Goal: Register for event/course

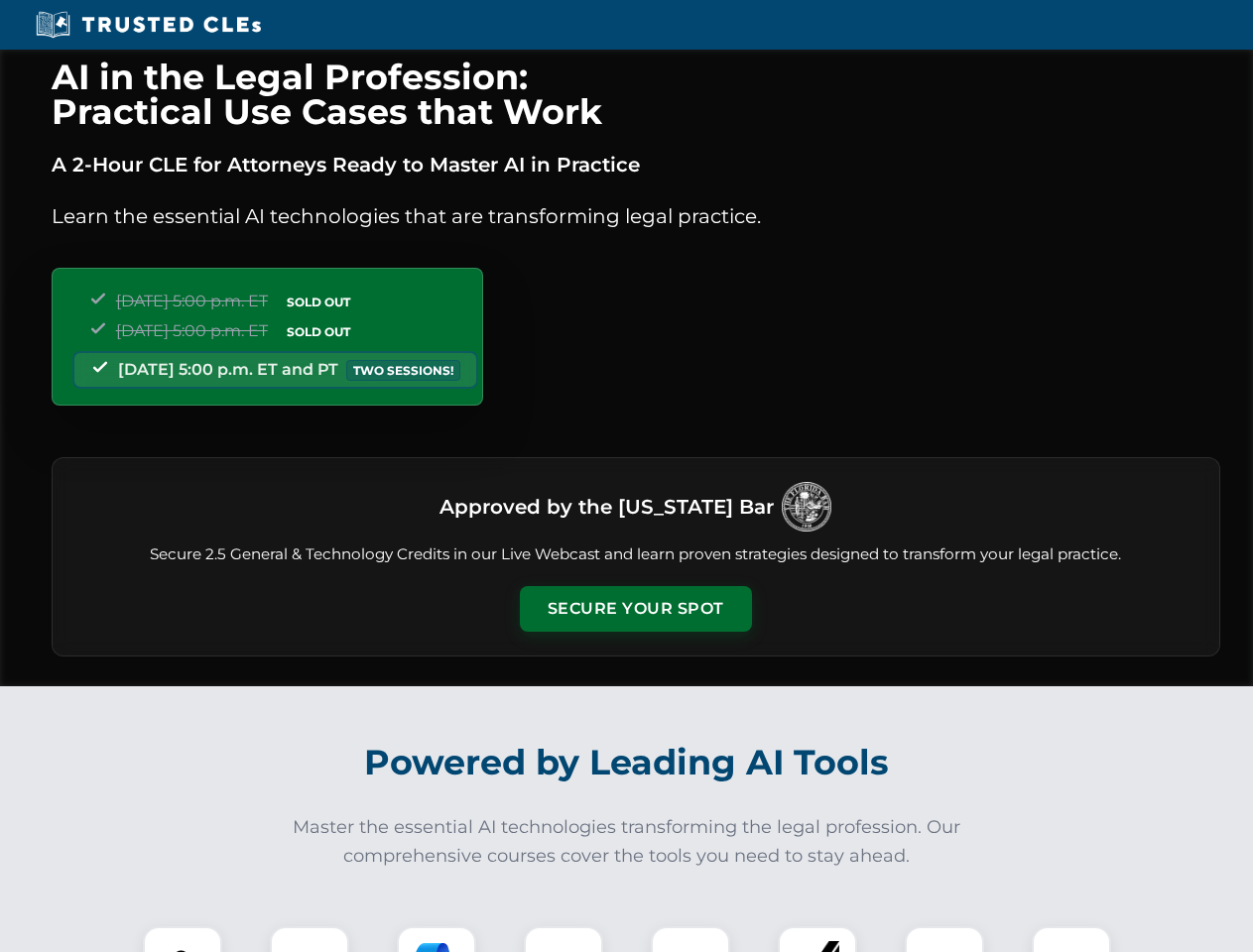
click at [635, 609] on button "Secure Your Spot" at bounding box center [636, 609] width 232 height 46
click at [183, 939] on img at bounding box center [183, 966] width 58 height 58
click at [310, 939] on div at bounding box center [309, 965] width 79 height 79
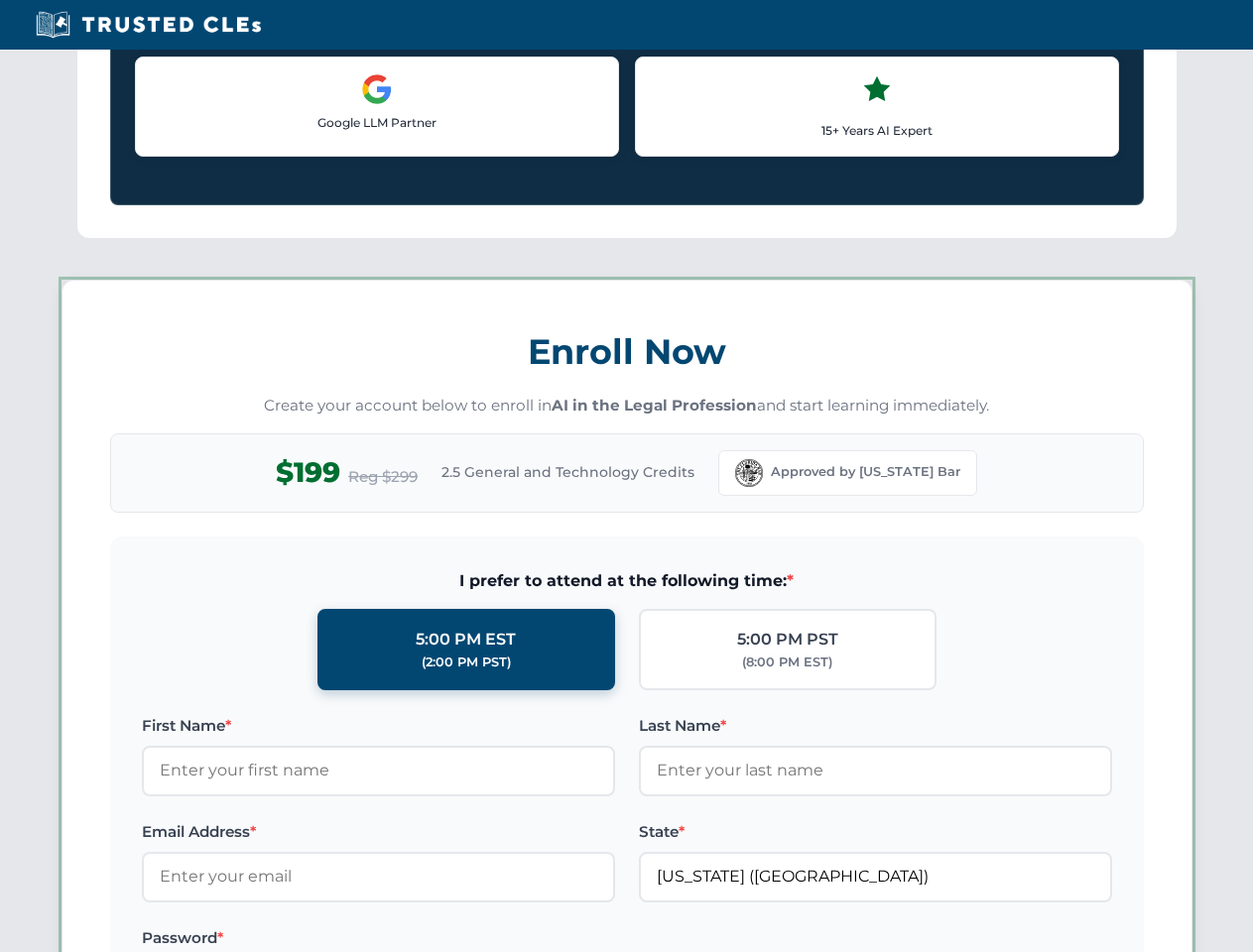
click at [563, 939] on label "Password *" at bounding box center [378, 938] width 473 height 24
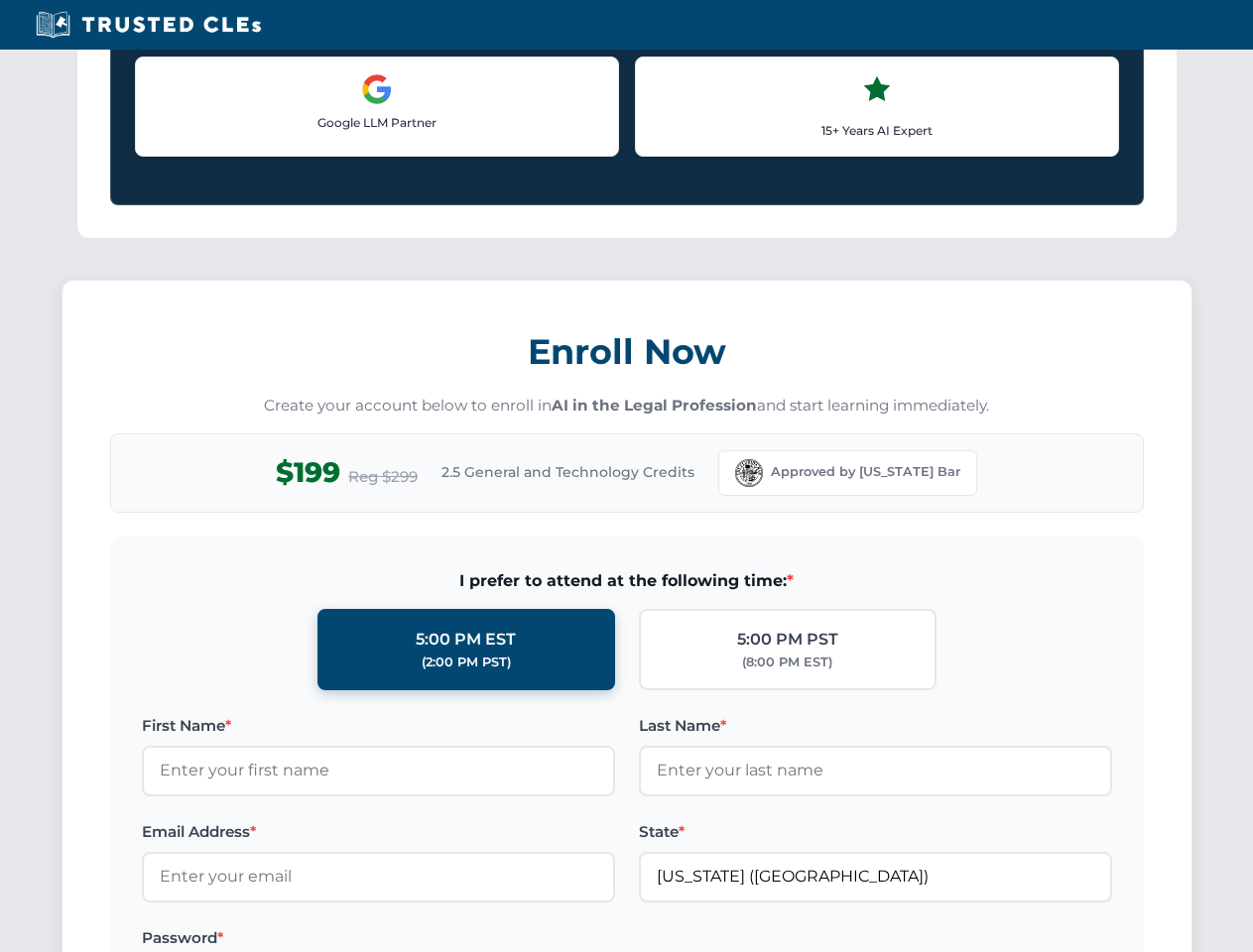
scroll to position [1946, 0]
